Goal: Contribute content: Contribute content

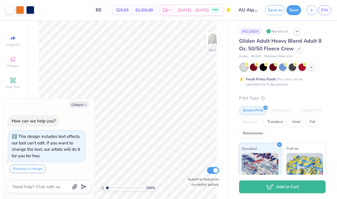
click at [312, 67] on polyline at bounding box center [312, 67] width 2 height 1
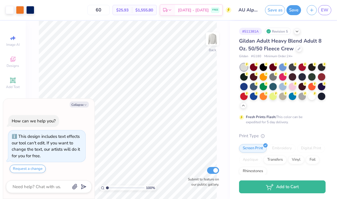
click at [282, 87] on div at bounding box center [282, 86] width 7 height 7
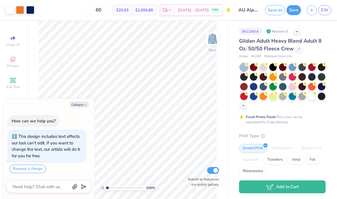
click at [294, 88] on div at bounding box center [292, 86] width 7 height 7
click at [302, 98] on div at bounding box center [302, 96] width 7 height 7
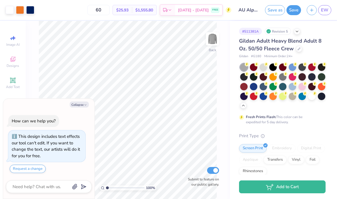
click at [311, 97] on div at bounding box center [312, 96] width 7 height 7
click at [87, 105] on button "Collapse" at bounding box center [79, 105] width 19 height 6
type textarea "x"
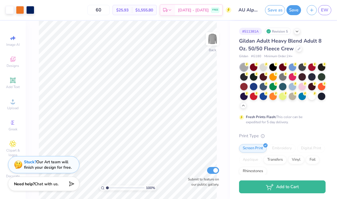
click at [256, 83] on div at bounding box center [253, 86] width 7 height 7
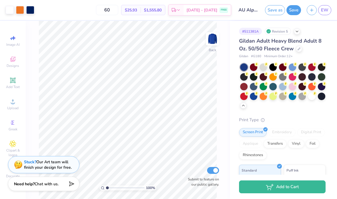
click at [313, 69] on div at bounding box center [312, 66] width 7 height 7
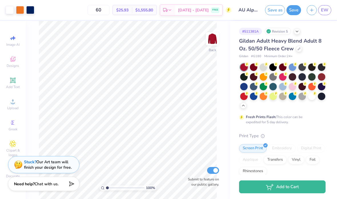
click at [263, 66] on div at bounding box center [263, 66] width 7 height 7
click at [214, 40] on img at bounding box center [212, 38] width 11 height 11
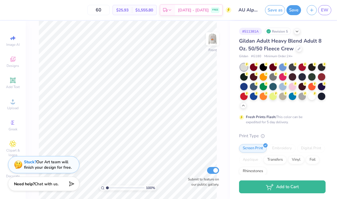
click at [212, 40] on img at bounding box center [212, 38] width 11 height 11
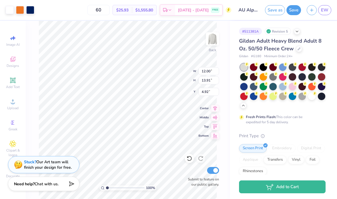
type input "4.92"
click at [192, 158] on div at bounding box center [189, 158] width 9 height 9
type textarea "x"
type input "1.16515319474012"
type textarea "x"
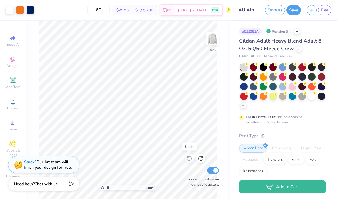
type input "1.29715592473084"
type textarea "x"
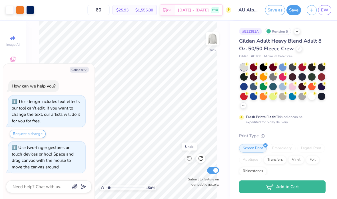
type input "1.43804530227265"
type textarea "x"
type input "1.43804530227265"
type textarea "x"
type input "1.43804530227265"
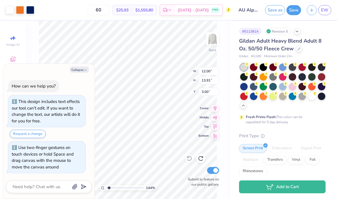
type textarea "x"
type input "1.43804530227265"
type textarea "x"
type input "1.43804530227265"
type textarea "x"
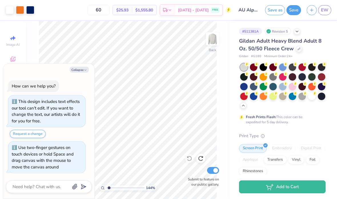
type input "1.43804530227265"
type textarea "x"
type input "1.43804530227265"
type textarea "x"
type input "1.43804530227265"
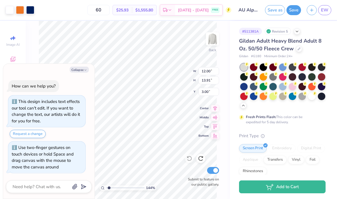
type input "2.32"
type textarea "x"
type input "1.43804530227265"
type textarea "x"
type input "1.43804530227265"
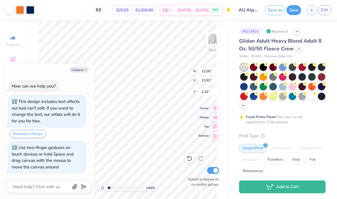
type textarea "x"
type input "1.43804530227265"
type textarea "x"
type input "1.43804530227265"
type input "2.64"
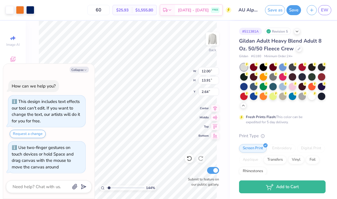
type textarea "x"
type input "1"
click at [76, 73] on button "Collapse" at bounding box center [79, 70] width 19 height 6
type textarea "x"
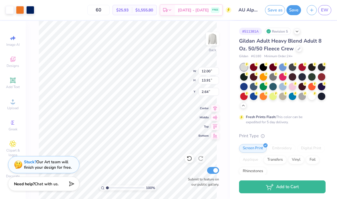
type input "3.00"
type input "13.44"
type input "15.59"
type input "2.07"
click at [313, 96] on div at bounding box center [312, 96] width 7 height 7
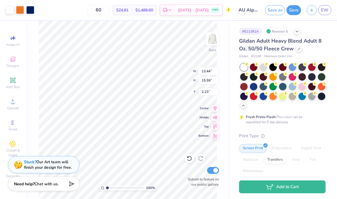
type input "2.23"
click at [264, 70] on div at bounding box center [263, 66] width 7 height 7
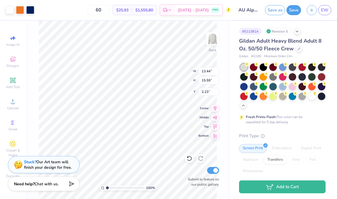
type input "13.03"
type input "15.10"
type input "1.97"
type input "1.29"
type input "3.07"
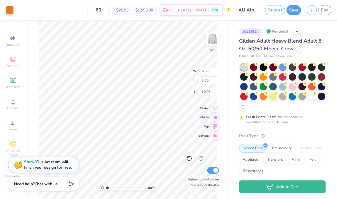
type input "11.15"
type input "5.53"
type input "3.65"
type input "10.93"
type input "1.74"
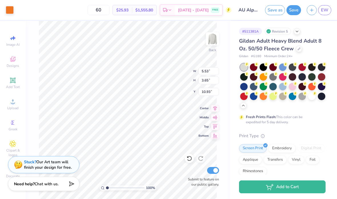
type input "2.31"
click at [190, 158] on icon at bounding box center [190, 159] width 6 height 6
type input "11.88"
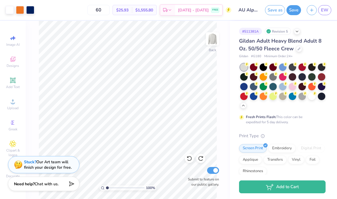
click at [189, 158] on icon at bounding box center [190, 159] width 6 height 6
click at [190, 157] on icon at bounding box center [189, 158] width 5 height 5
click at [244, 11] on input "AU Alpha Chi Gameday Crewnecks 2025" at bounding box center [248, 9] width 28 height 11
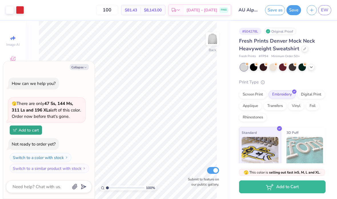
click at [312, 68] on icon at bounding box center [311, 67] width 5 height 5
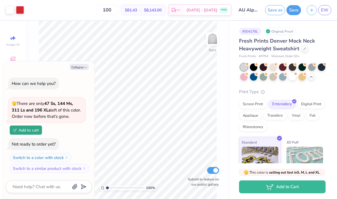
click at [242, 76] on div at bounding box center [243, 76] width 7 height 7
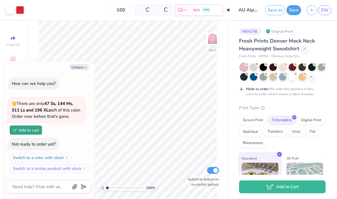
scroll to position [19, 0]
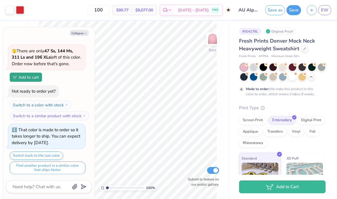
click at [256, 76] on div at bounding box center [253, 76] width 7 height 7
click at [83, 35] on button "Collapse" at bounding box center [79, 33] width 19 height 6
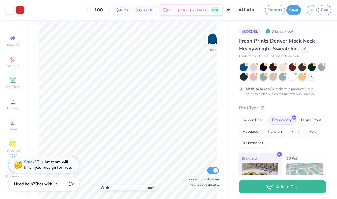
click at [257, 67] on div at bounding box center [253, 66] width 7 height 7
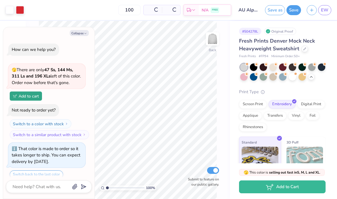
scroll to position [136, 0]
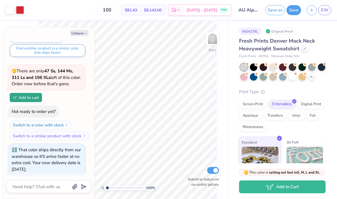
click at [82, 32] on button "Collapse" at bounding box center [79, 33] width 19 height 6
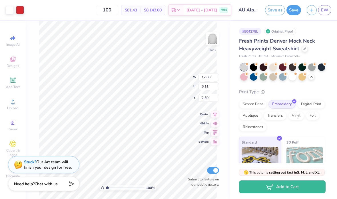
click at [22, 12] on div at bounding box center [20, 10] width 8 height 8
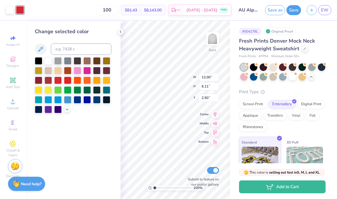
click at [107, 74] on div at bounding box center [106, 70] width 7 height 7
click at [41, 76] on div at bounding box center [73, 85] width 77 height 56
click at [40, 83] on div at bounding box center [38, 80] width 7 height 7
click at [50, 82] on div at bounding box center [48, 80] width 7 height 7
click at [60, 80] on div at bounding box center [57, 80] width 7 height 7
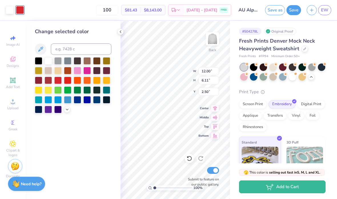
click at [47, 80] on div at bounding box center [48, 80] width 7 height 7
click at [81, 100] on div at bounding box center [77, 99] width 7 height 7
click at [97, 98] on div at bounding box center [96, 99] width 7 height 7
click at [40, 113] on div at bounding box center [38, 109] width 7 height 7
click at [97, 97] on div at bounding box center [96, 99] width 7 height 7
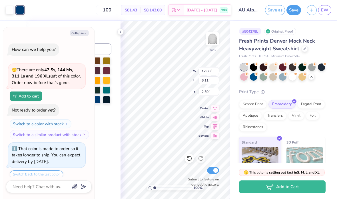
scroll to position [183, 0]
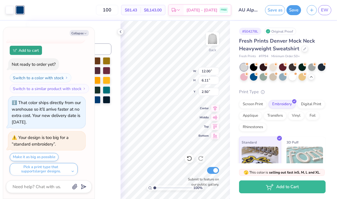
click at [84, 31] on button "Collapse" at bounding box center [79, 33] width 19 height 6
type textarea "x"
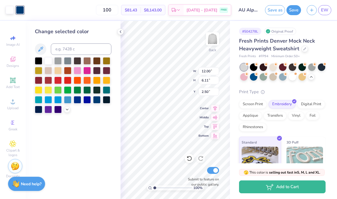
click at [293, 11] on button "Save" at bounding box center [294, 10] width 15 height 10
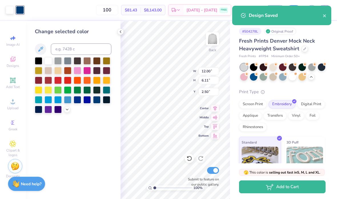
click at [324, 17] on icon "close" at bounding box center [324, 15] width 3 height 3
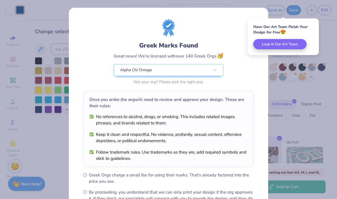
click at [333, 51] on div "Greek Marks Found Great news! We’re licensed with over 140 Greek Orgs. 🥳 Alpha …" at bounding box center [168, 99] width 337 height 199
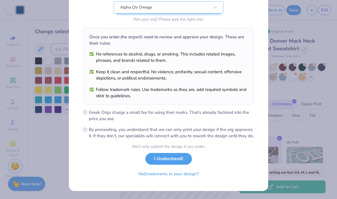
scroll to position [69, 0]
click at [170, 155] on button "I Understand!" at bounding box center [169, 159] width 47 height 12
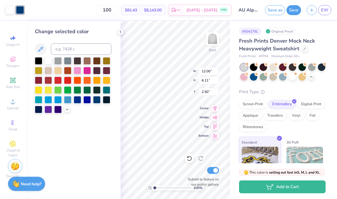
click at [279, 12] on button "Save as" at bounding box center [275, 10] width 20 height 10
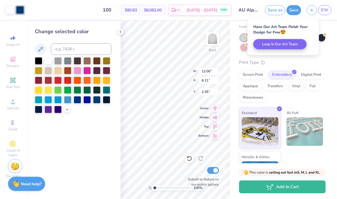
scroll to position [39, 0]
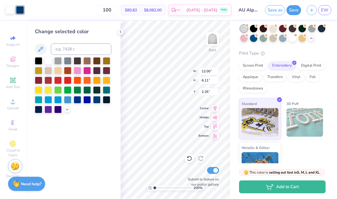
type input "1.89"
click at [97, 71] on div at bounding box center [96, 70] width 7 height 7
click at [49, 80] on div at bounding box center [48, 80] width 7 height 7
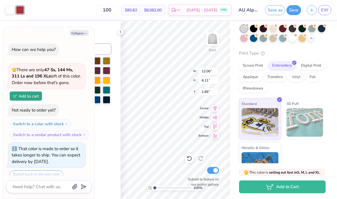
scroll to position [230, 0]
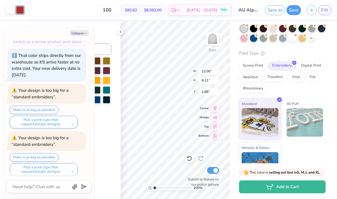
type textarea "x"
type input "2.14"
click at [83, 34] on button "Collapse" at bounding box center [79, 33] width 19 height 6
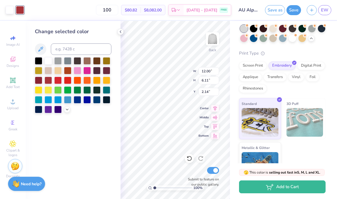
click at [298, 12] on button "Save" at bounding box center [294, 10] width 15 height 10
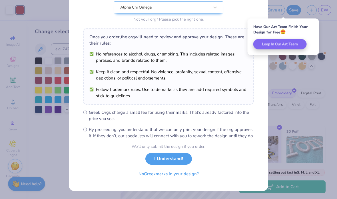
scroll to position [69, 0]
click at [184, 158] on button "I Understand!" at bounding box center [169, 159] width 47 height 12
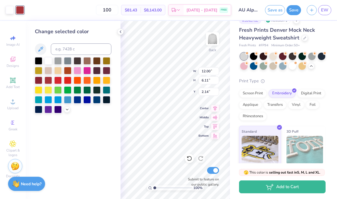
click at [310, 67] on icon at bounding box center [311, 66] width 5 height 5
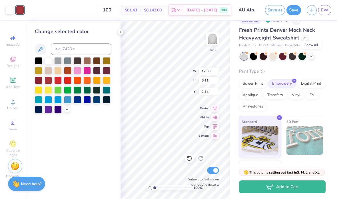
click at [309, 56] on icon at bounding box center [311, 56] width 5 height 5
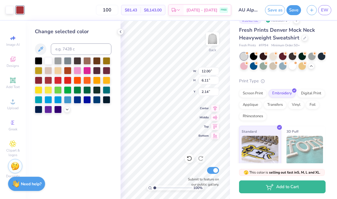
click at [293, 67] on div at bounding box center [292, 65] width 7 height 7
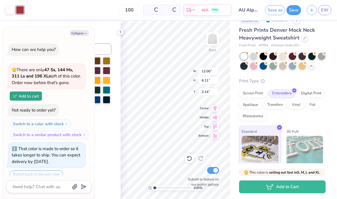
scroll to position [313, 0]
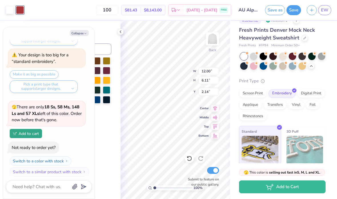
click at [121, 33] on icon at bounding box center [120, 31] width 5 height 5
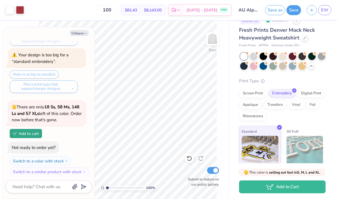
click at [83, 33] on button "Collapse" at bounding box center [79, 33] width 19 height 6
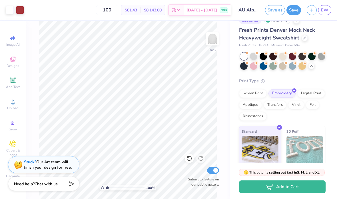
click at [311, 67] on icon at bounding box center [311, 66] width 5 height 5
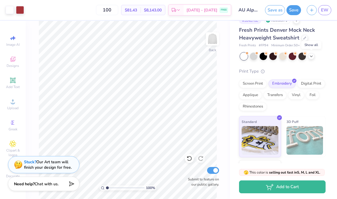
click at [313, 56] on icon at bounding box center [311, 56] width 5 height 5
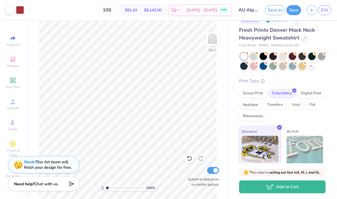
click at [250, 57] on div at bounding box center [253, 56] width 7 height 7
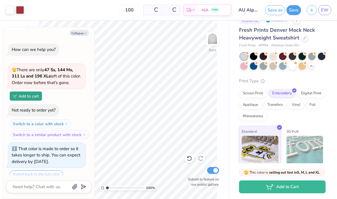
scroll to position [396, 0]
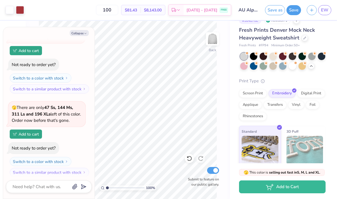
click at [248, 57] on div at bounding box center [243, 56] width 7 height 7
click at [290, 67] on div at bounding box center [292, 65] width 7 height 7
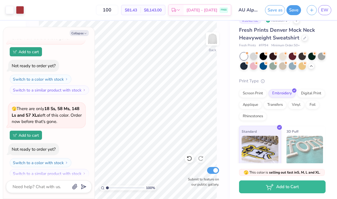
click at [85, 31] on button "Collapse" at bounding box center [79, 33] width 19 height 6
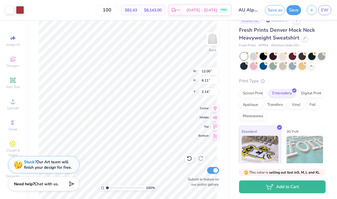
click at [24, 12] on div at bounding box center [20, 10] width 8 height 8
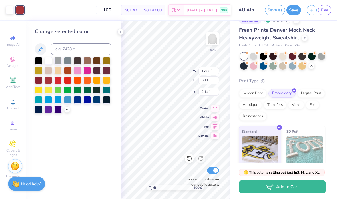
click at [98, 101] on div at bounding box center [96, 99] width 7 height 7
click at [118, 33] on div at bounding box center [121, 32] width 6 height 6
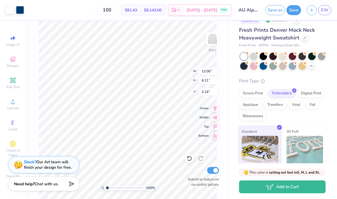
click at [20, 11] on div at bounding box center [20, 10] width 8 height 8
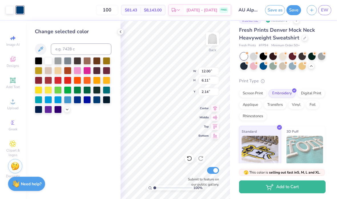
click at [85, 91] on div at bounding box center [86, 89] width 7 height 7
click at [94, 91] on div at bounding box center [96, 89] width 7 height 7
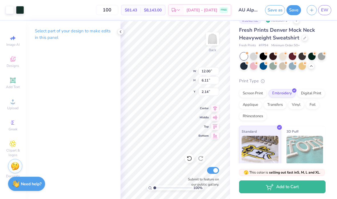
click at [24, 11] on div at bounding box center [20, 10] width 8 height 8
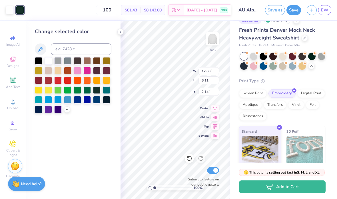
click at [68, 112] on icon at bounding box center [67, 109] width 5 height 5
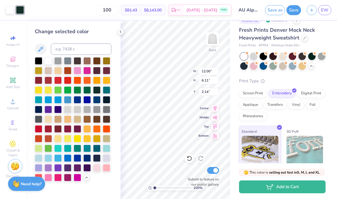
click at [100, 98] on div at bounding box center [96, 99] width 7 height 7
click at [71, 178] on div at bounding box center [67, 177] width 7 height 7
click at [86, 74] on div at bounding box center [86, 70] width 7 height 7
click at [80, 151] on div at bounding box center [77, 148] width 7 height 7
click at [84, 93] on div at bounding box center [86, 89] width 7 height 7
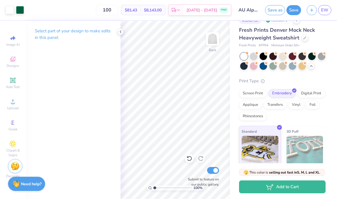
click at [20, 9] on div at bounding box center [20, 10] width 8 height 8
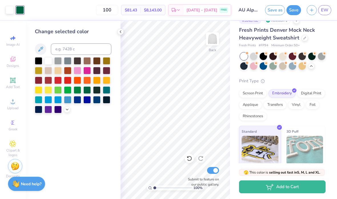
click at [97, 101] on div at bounding box center [96, 99] width 7 height 7
click at [312, 67] on icon at bounding box center [311, 66] width 5 height 5
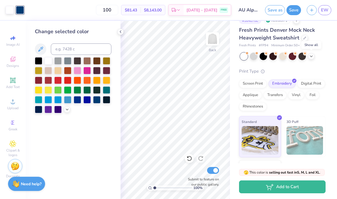
click at [313, 59] on div at bounding box center [282, 56] width 85 height 7
click at [254, 57] on div at bounding box center [253, 56] width 7 height 7
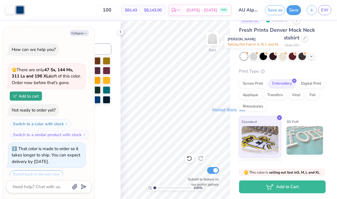
scroll to position [645, 0]
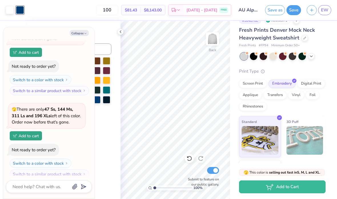
click at [243, 56] on div at bounding box center [243, 56] width 7 height 7
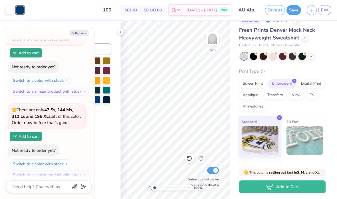
click at [259, 54] on circle at bounding box center [257, 53] width 4 height 4
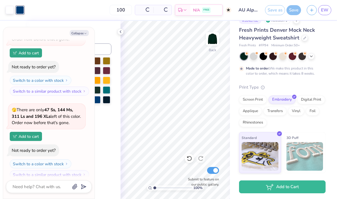
scroll to position [781, 0]
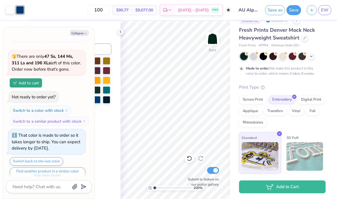
click at [311, 56] on icon at bounding box center [311, 56] width 5 height 5
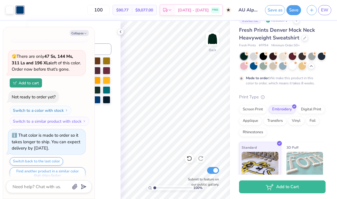
click at [289, 67] on div at bounding box center [292, 65] width 7 height 7
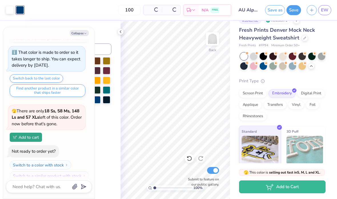
scroll to position [899, 0]
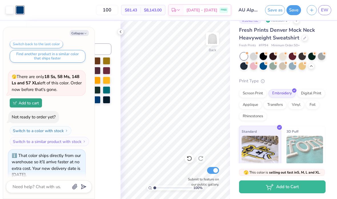
click at [279, 11] on button "Save as" at bounding box center [275, 10] width 20 height 10
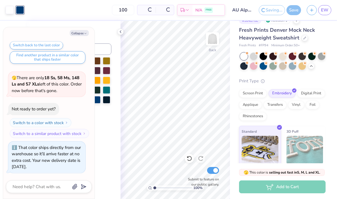
scroll to position [816, 0]
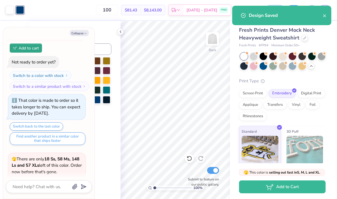
click at [120, 33] on icon at bounding box center [120, 31] width 5 height 5
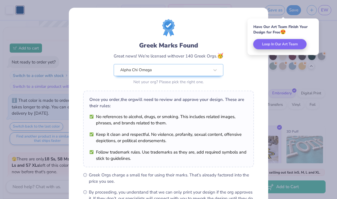
click at [205, 8] on div "Greek Marks Found Great news! We’re licensed with over 140 Greek Orgs. 🥳 Alpha …" at bounding box center [169, 131] width 200 height 246
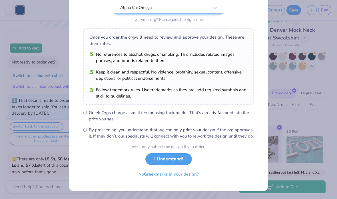
click at [176, 159] on button "I Understand!" at bounding box center [169, 159] width 47 height 12
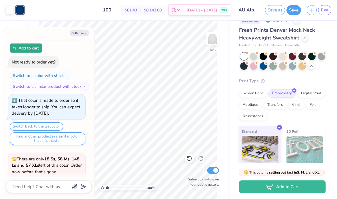
click at [222, 87] on div "100 % Back Submit to feature on our public gallery." at bounding box center [128, 110] width 204 height 178
type textarea "x"
click at [323, 12] on span "EW" at bounding box center [324, 10] width 7 height 7
